Goal: Find specific page/section: Find specific page/section

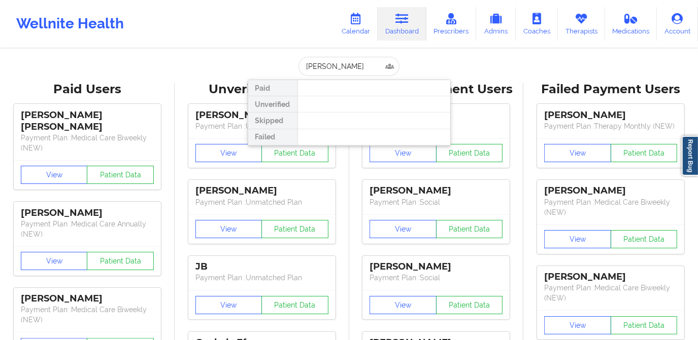
type input "[PERSON_NAME]"
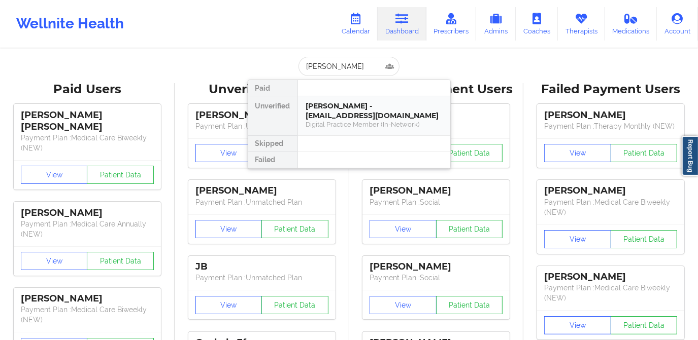
click at [356, 117] on div "[PERSON_NAME] - [EMAIL_ADDRESS][DOMAIN_NAME]" at bounding box center [374, 110] width 136 height 19
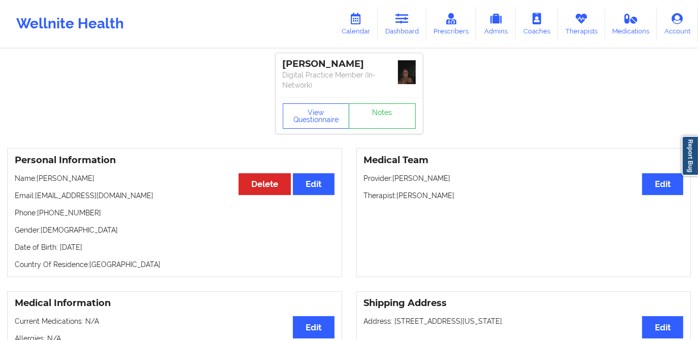
drag, startPoint x: 398, startPoint y: 196, endPoint x: 468, endPoint y: 199, distance: 70.6
click at [468, 199] on p "Therapist: [PERSON_NAME]" at bounding box center [524, 196] width 320 height 10
copy p "[PERSON_NAME]"
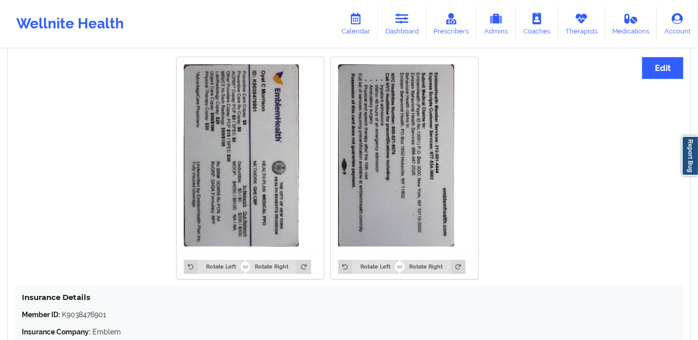
scroll to position [595, 0]
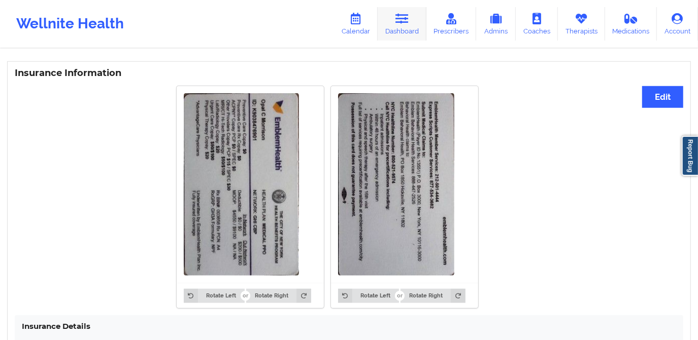
click at [412, 17] on link "Dashboard" at bounding box center [402, 23] width 49 height 33
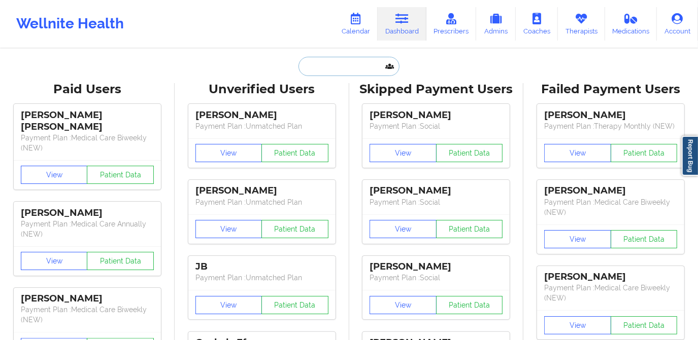
click at [355, 63] on input "text" at bounding box center [348, 66] width 100 height 19
paste input "[PERSON_NAME]"
type input "[PERSON_NAME]"
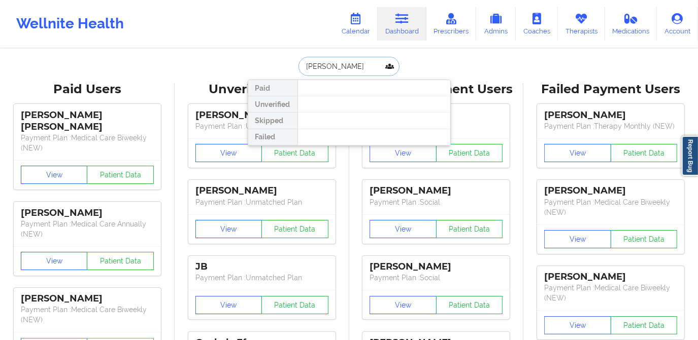
drag, startPoint x: 350, startPoint y: 66, endPoint x: 265, endPoint y: 67, distance: 85.3
click at [265, 67] on div "[PERSON_NAME] Paid Unverified Skipped Failed" at bounding box center [349, 66] width 203 height 19
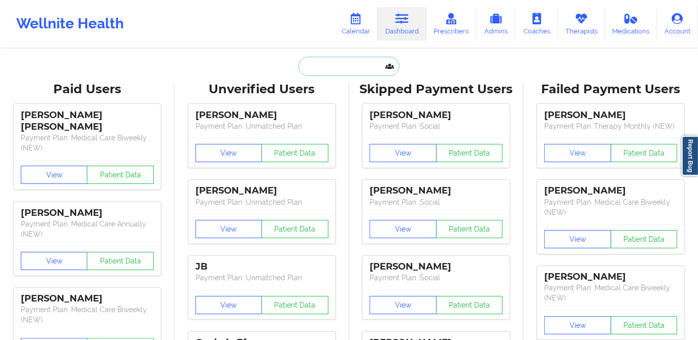
paste input "[EMAIL_ADDRESS][DOMAIN_NAME]"
type input "[EMAIL_ADDRESS][DOMAIN_NAME]"
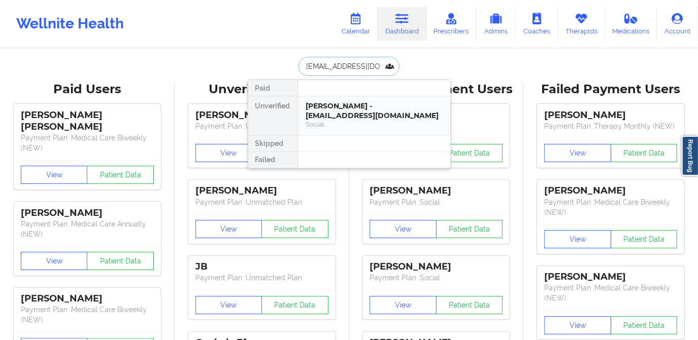
click at [349, 102] on div "[PERSON_NAME] - [EMAIL_ADDRESS][DOMAIN_NAME]" at bounding box center [374, 110] width 136 height 19
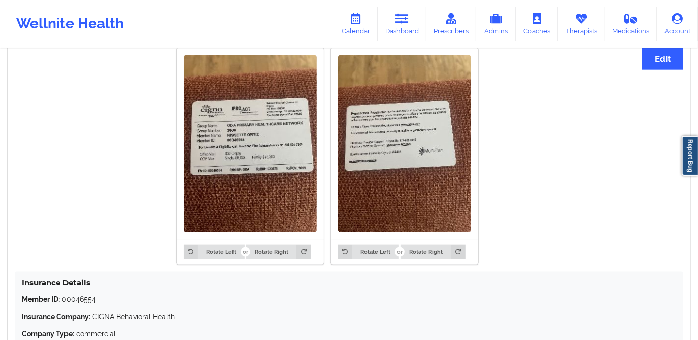
scroll to position [742, 0]
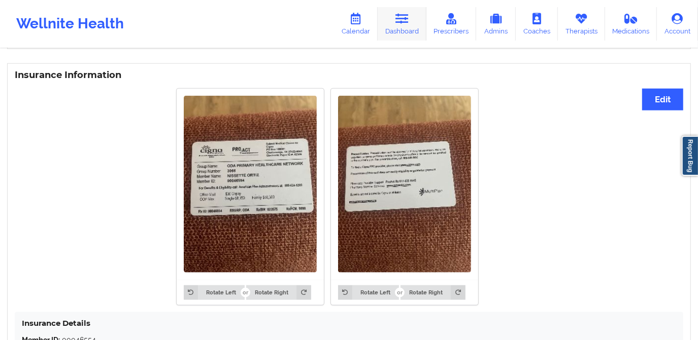
click at [398, 27] on link "Dashboard" at bounding box center [402, 23] width 49 height 33
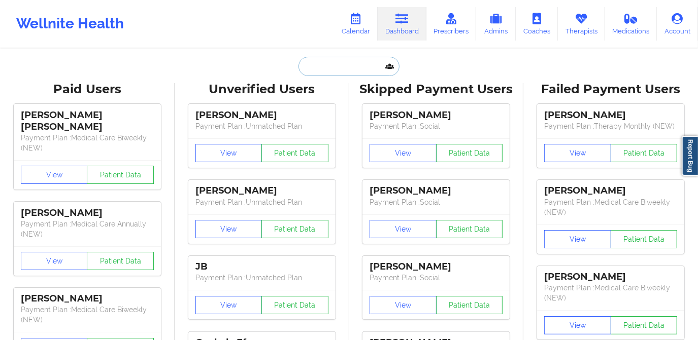
click at [345, 67] on input "text" at bounding box center [348, 66] width 100 height 19
paste input "[EMAIL_ADDRESS][DOMAIN_NAME]"
type input "[EMAIL_ADDRESS][DOMAIN_NAME]"
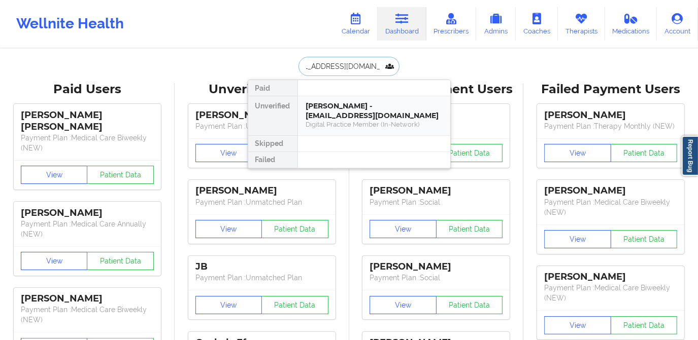
click at [380, 115] on div "[PERSON_NAME] - [EMAIL_ADDRESS][DOMAIN_NAME]" at bounding box center [374, 110] width 136 height 19
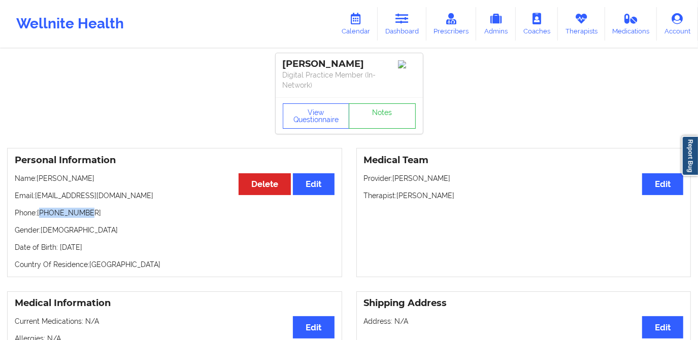
drag, startPoint x: 42, startPoint y: 215, endPoint x: 100, endPoint y: 218, distance: 58.4
click at [100, 218] on div "Personal Information Edit Delete Name: [PERSON_NAME] Email: [EMAIL_ADDRESS][DOM…" at bounding box center [174, 212] width 335 height 129
copy p "19565346435"
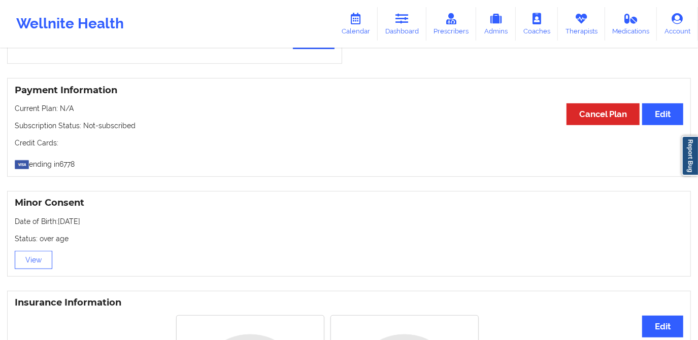
scroll to position [355, 0]
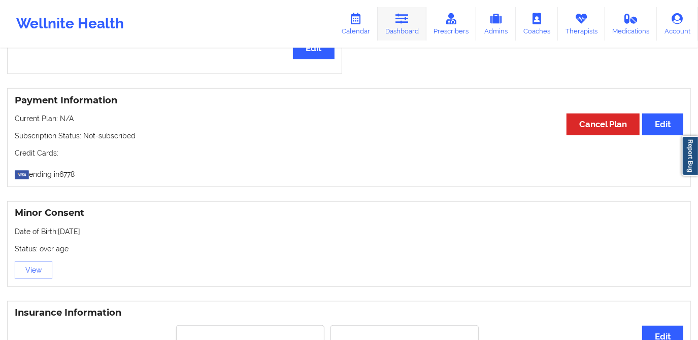
click at [399, 28] on link "Dashboard" at bounding box center [402, 23] width 49 height 33
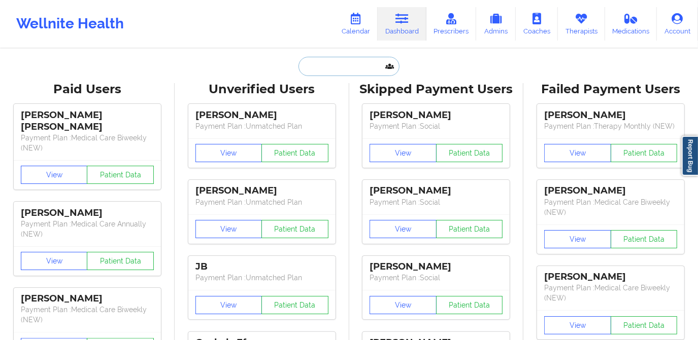
click at [342, 68] on input "text" at bounding box center [348, 66] width 100 height 19
paste input "[EMAIL_ADDRESS][DOMAIN_NAME]"
type input "[EMAIL_ADDRESS][DOMAIN_NAME]"
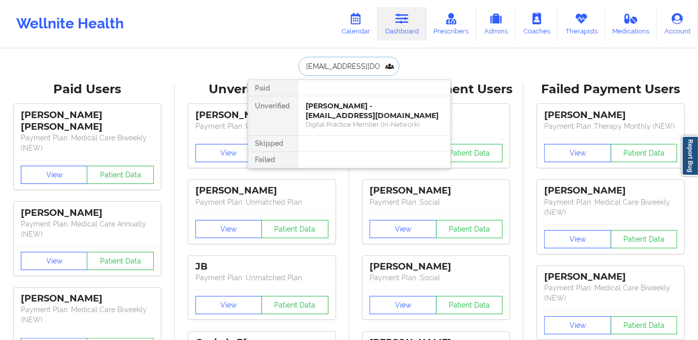
scroll to position [0, 4]
click at [361, 120] on div "Social" at bounding box center [374, 124] width 136 height 9
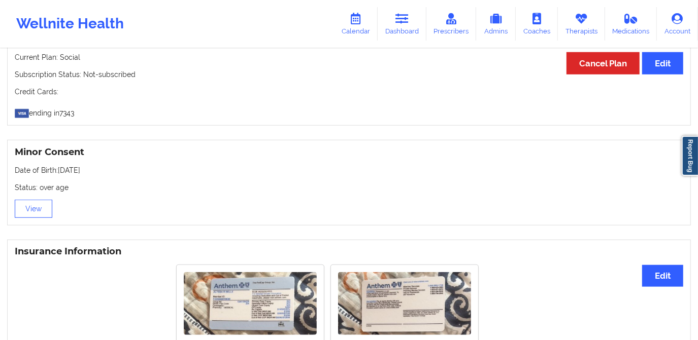
scroll to position [692, 0]
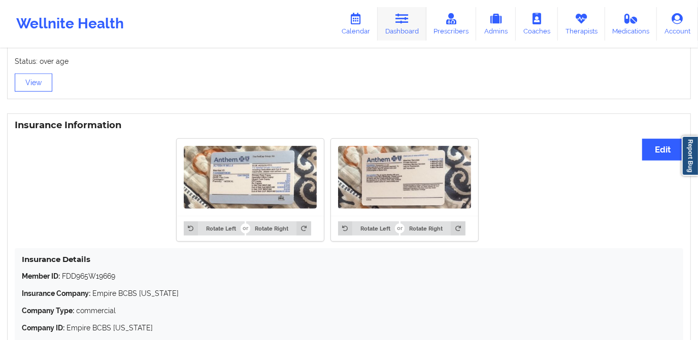
click at [385, 29] on link "Dashboard" at bounding box center [402, 23] width 49 height 33
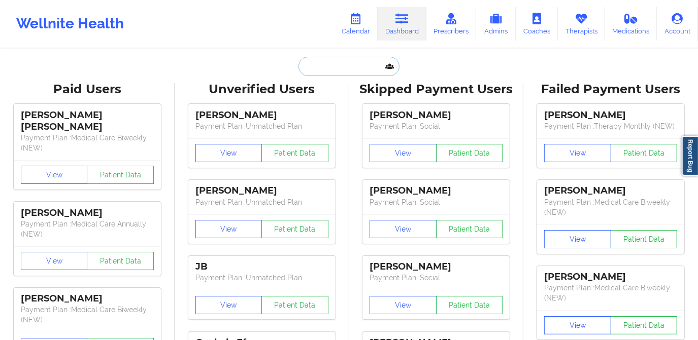
click at [322, 73] on input "text" at bounding box center [348, 66] width 100 height 19
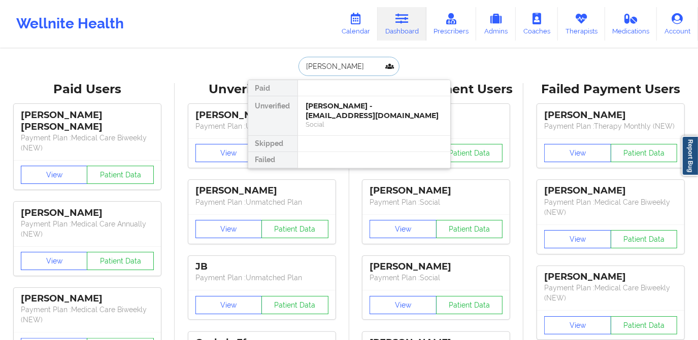
type input "[PERSON_NAME]"
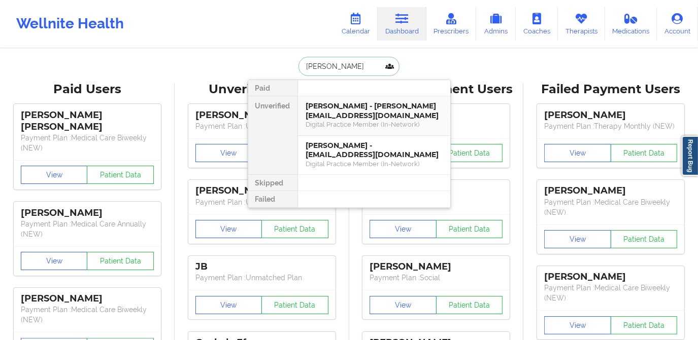
click at [367, 122] on div "Digital Practice Member (In-Network)" at bounding box center [374, 124] width 136 height 9
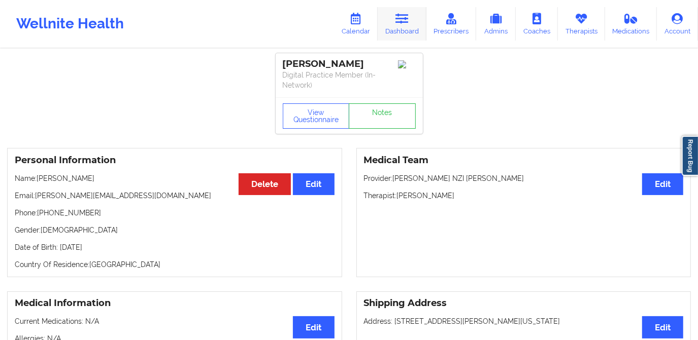
click at [401, 25] on link "Dashboard" at bounding box center [402, 23] width 49 height 33
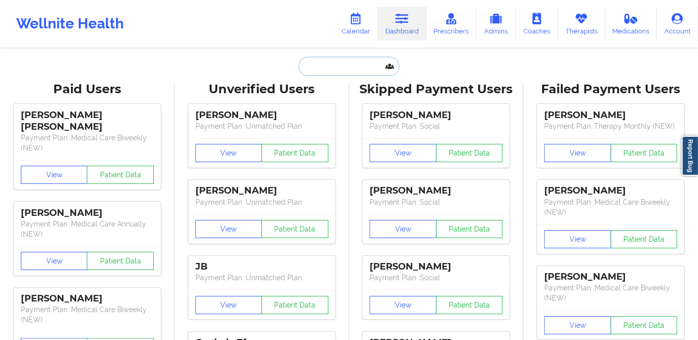
click at [348, 70] on input "text" at bounding box center [348, 66] width 100 height 19
paste input "[EMAIL_ADDRESS][DOMAIN_NAME]"
type input "[EMAIL_ADDRESS][DOMAIN_NAME]"
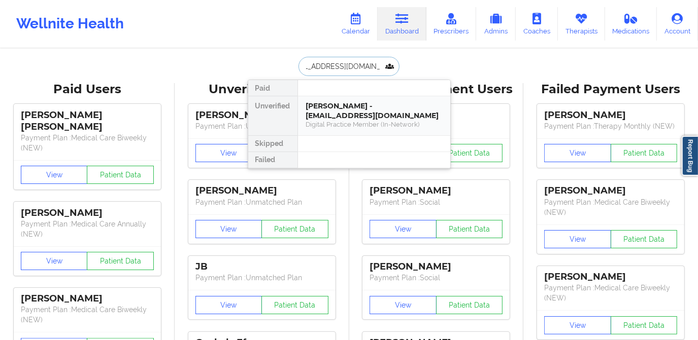
click at [345, 109] on div "[PERSON_NAME] - [EMAIL_ADDRESS][DOMAIN_NAME]" at bounding box center [374, 110] width 136 height 19
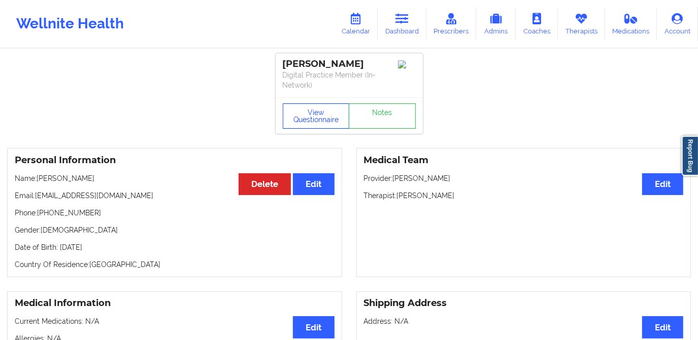
click at [322, 111] on button "View Questionnaire" at bounding box center [316, 116] width 67 height 25
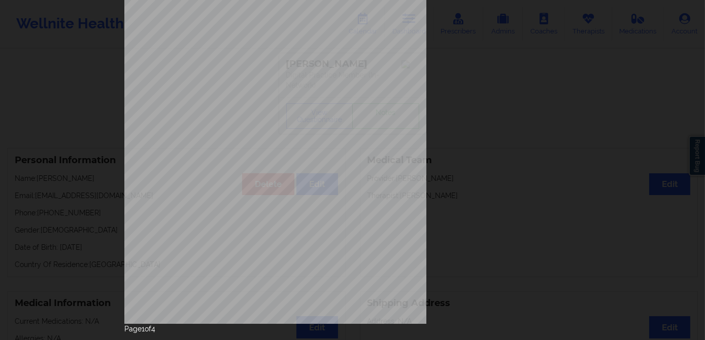
scroll to position [143, 0]
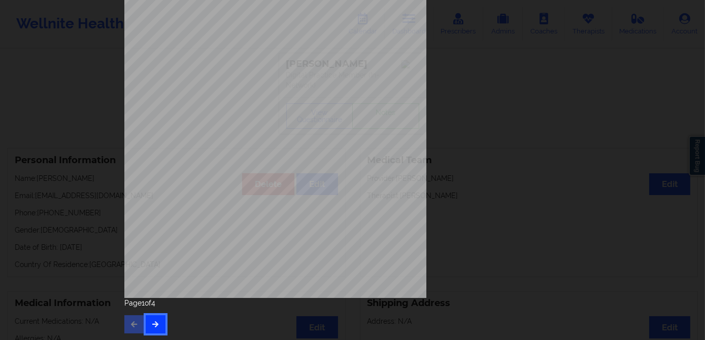
click at [151, 319] on button "button" at bounding box center [156, 325] width 20 height 18
click at [152, 321] on icon "button" at bounding box center [155, 324] width 9 height 6
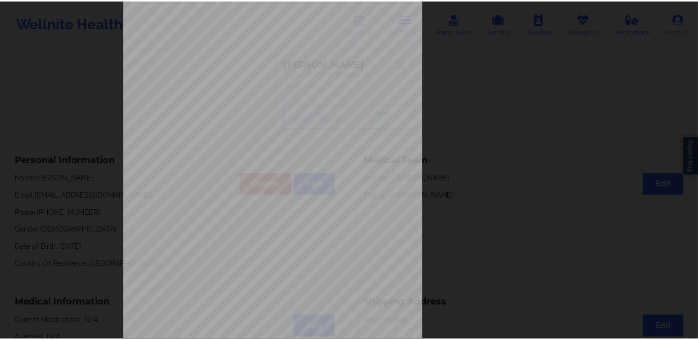
scroll to position [0, 0]
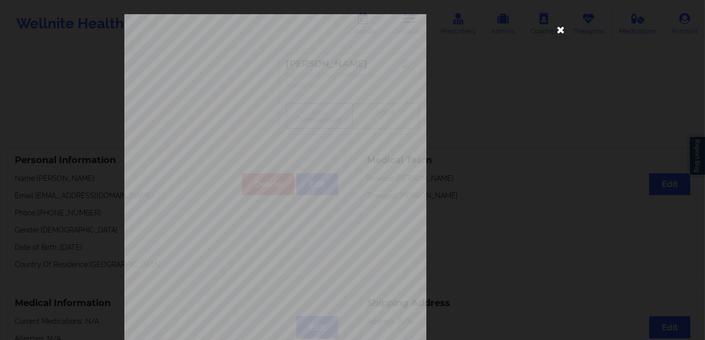
click at [555, 30] on icon at bounding box center [561, 29] width 16 height 16
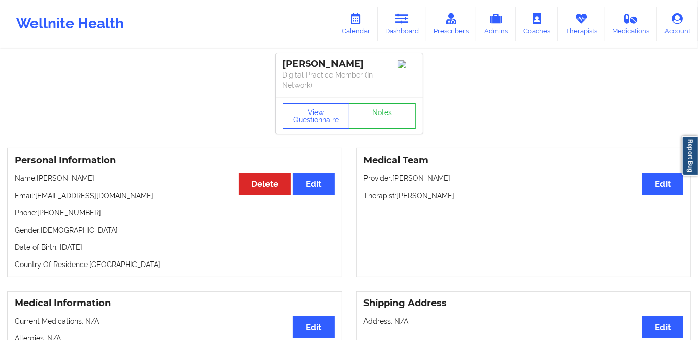
drag, startPoint x: 375, startPoint y: 63, endPoint x: 274, endPoint y: 68, distance: 101.6
copy div "[PERSON_NAME]"
click at [402, 24] on icon at bounding box center [401, 18] width 13 height 11
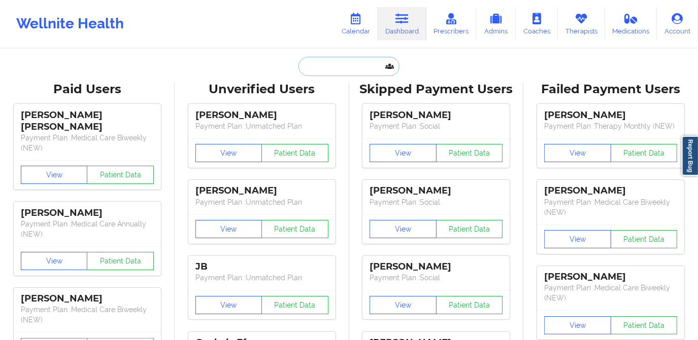
click at [353, 58] on input "text" at bounding box center [348, 66] width 100 height 19
paste input "[PERSON_NAME]"
type input "[PERSON_NAME]"
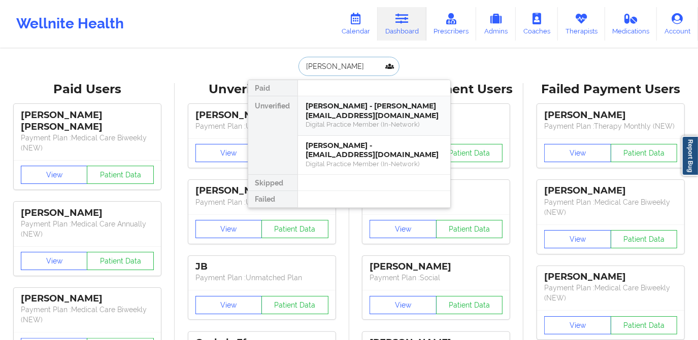
click at [374, 116] on div "[PERSON_NAME] - [PERSON_NAME][EMAIL_ADDRESS][DOMAIN_NAME]" at bounding box center [374, 110] width 136 height 19
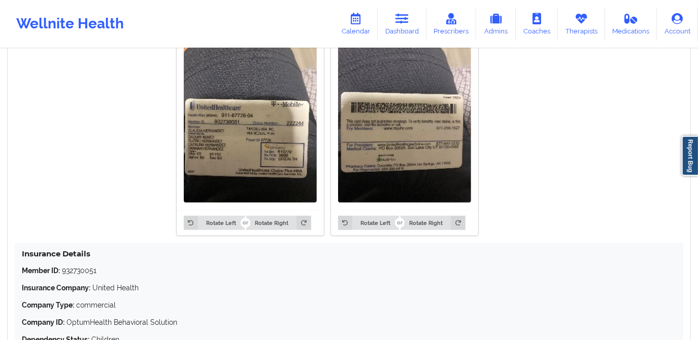
scroll to position [645, 0]
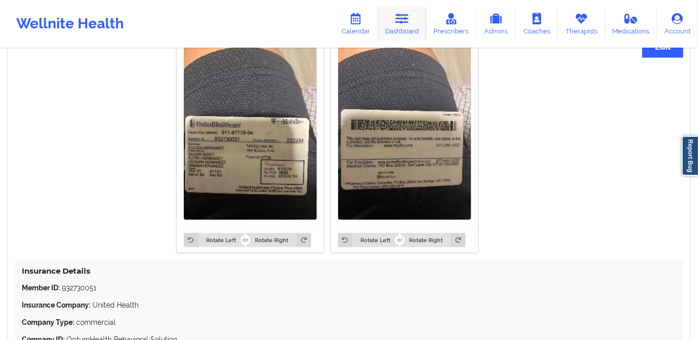
click at [406, 25] on link "Dashboard" at bounding box center [402, 23] width 49 height 33
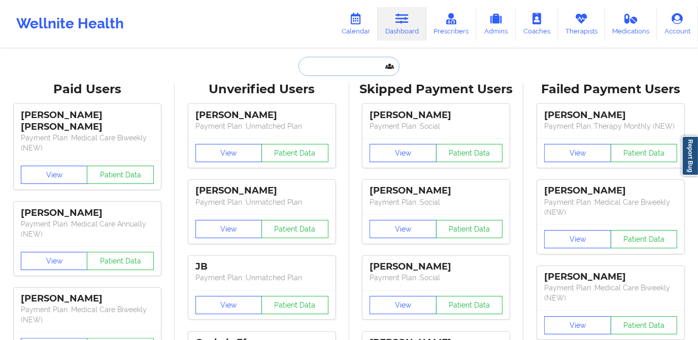
click at [350, 72] on input "text" at bounding box center [348, 66] width 100 height 19
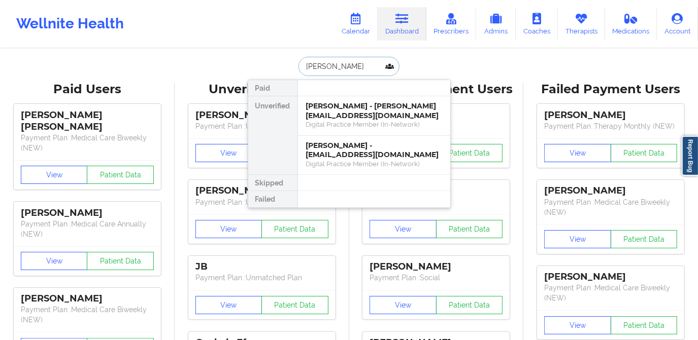
type input "[PERSON_NAME]"
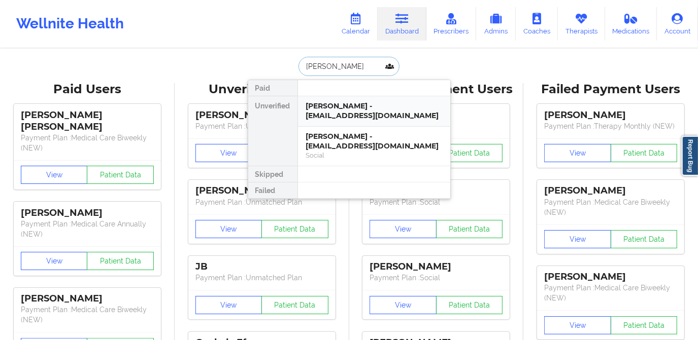
click at [373, 109] on div "[PERSON_NAME] - [EMAIL_ADDRESS][DOMAIN_NAME]" at bounding box center [374, 110] width 136 height 19
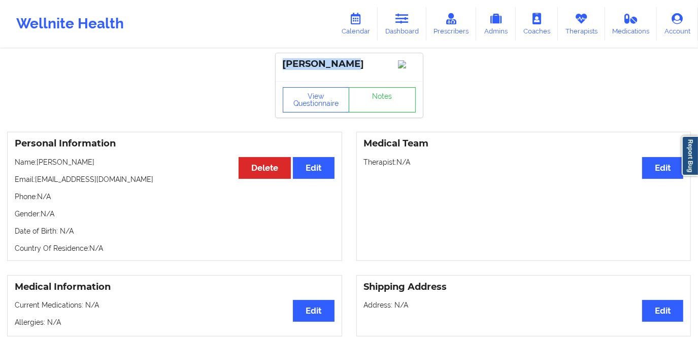
drag, startPoint x: 351, startPoint y: 66, endPoint x: 279, endPoint y: 61, distance: 72.7
click at [279, 61] on div "[PERSON_NAME]" at bounding box center [349, 67] width 147 height 28
copy div "[PERSON_NAME]"
click at [396, 19] on link "Dashboard" at bounding box center [402, 23] width 49 height 33
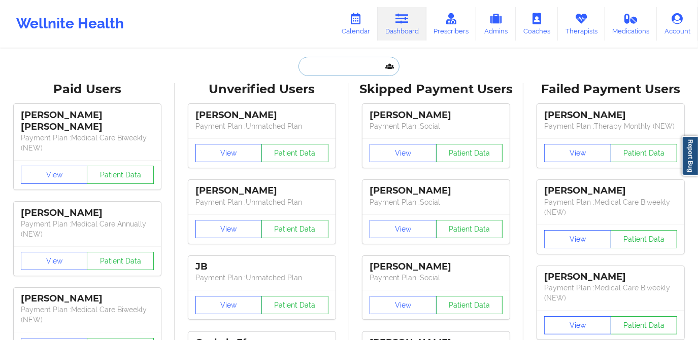
paste input "[PERSON_NAME]"
type input "[PERSON_NAME]"
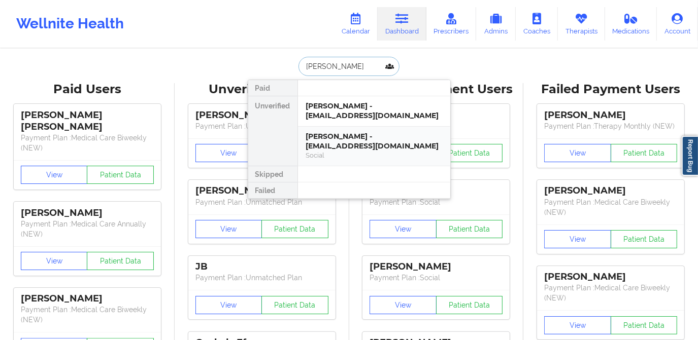
click at [373, 145] on div "[PERSON_NAME] - [EMAIL_ADDRESS][DOMAIN_NAME]" at bounding box center [374, 141] width 136 height 19
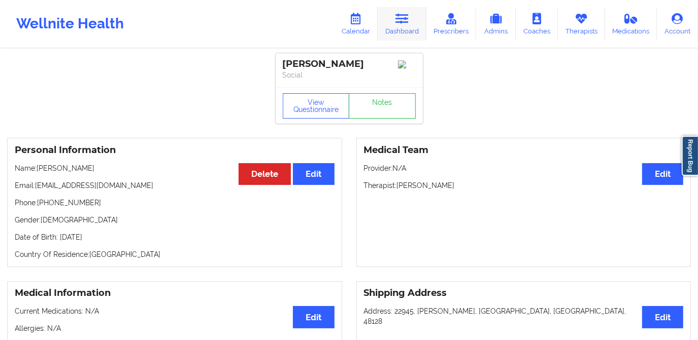
click at [405, 27] on link "Dashboard" at bounding box center [402, 23] width 49 height 33
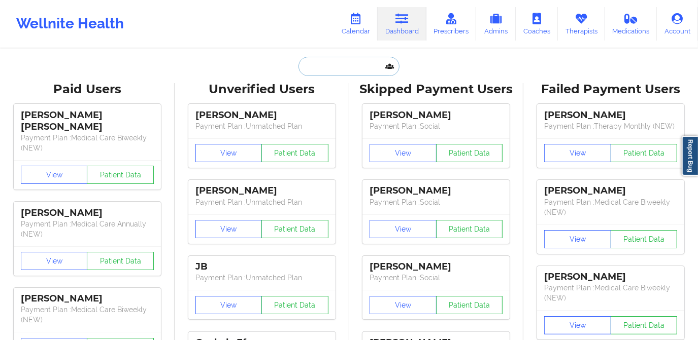
click at [369, 61] on input "text" at bounding box center [348, 66] width 100 height 19
paste input "[EMAIL_ADDRESS][DOMAIN_NAME]"
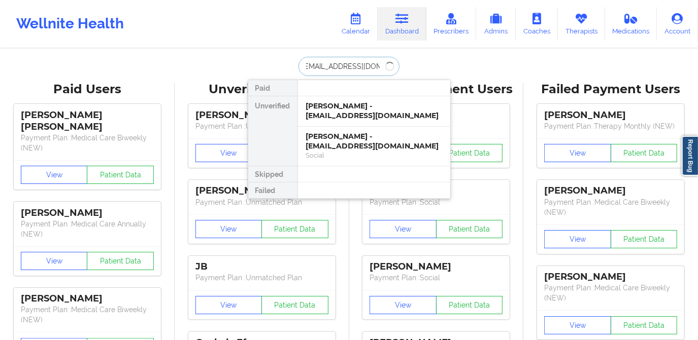
type input "[EMAIL_ADDRESS][DOMAIN_NAME]"
